Goal: Navigation & Orientation: Find specific page/section

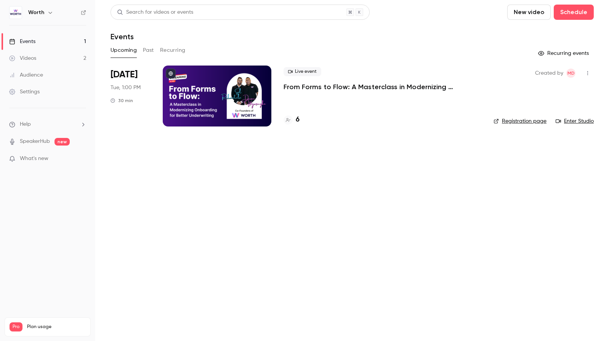
click at [220, 93] on div at bounding box center [217, 96] width 109 height 61
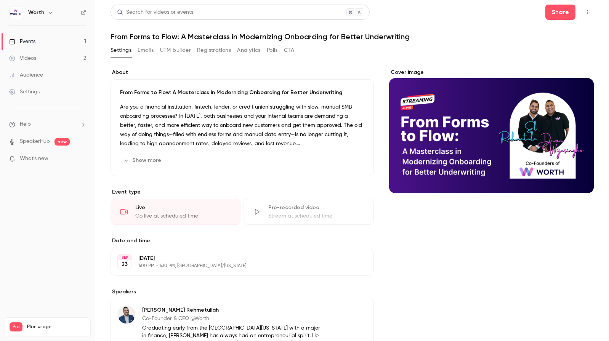
click at [48, 60] on link "Videos 2" at bounding box center [47, 58] width 95 height 17
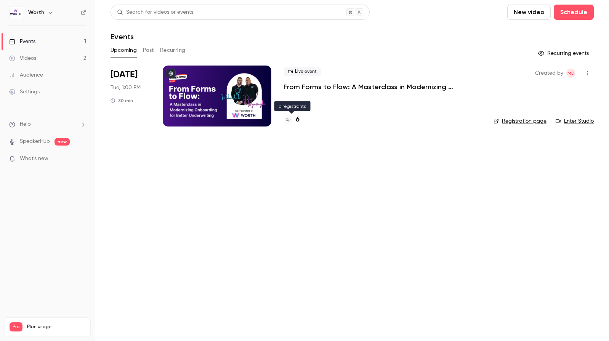
click at [297, 118] on h4 "6" at bounding box center [298, 120] width 4 height 10
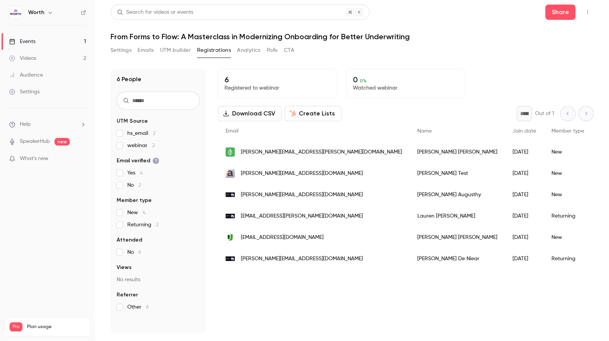
click at [50, 44] on link "Events 1" at bounding box center [47, 41] width 95 height 17
